Goal: Transaction & Acquisition: Purchase product/service

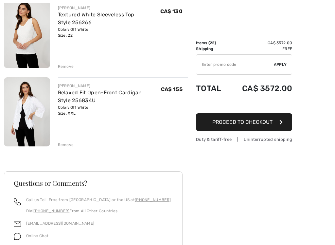
scroll to position [1646, 0]
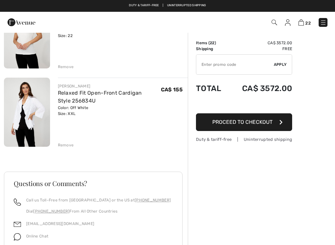
click at [34, 77] on img at bounding box center [27, 111] width 46 height 69
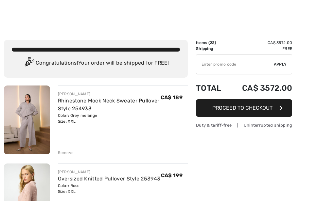
scroll to position [1587, 0]
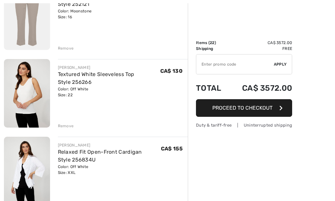
click at [28, 169] on img at bounding box center [27, 171] width 46 height 69
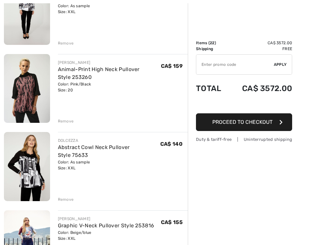
scroll to position [968, 0]
click at [24, 97] on img at bounding box center [27, 88] width 46 height 69
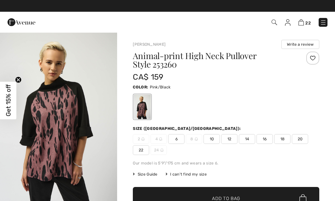
click at [50, 145] on img "1 / 4" at bounding box center [58, 120] width 117 height 176
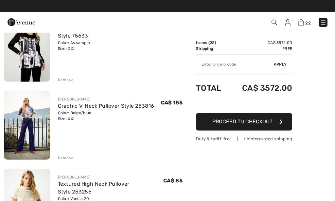
scroll to position [1088, 0]
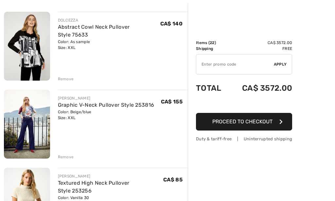
click at [20, 113] on img at bounding box center [27, 124] width 46 height 69
